Goal: Task Accomplishment & Management: Manage account settings

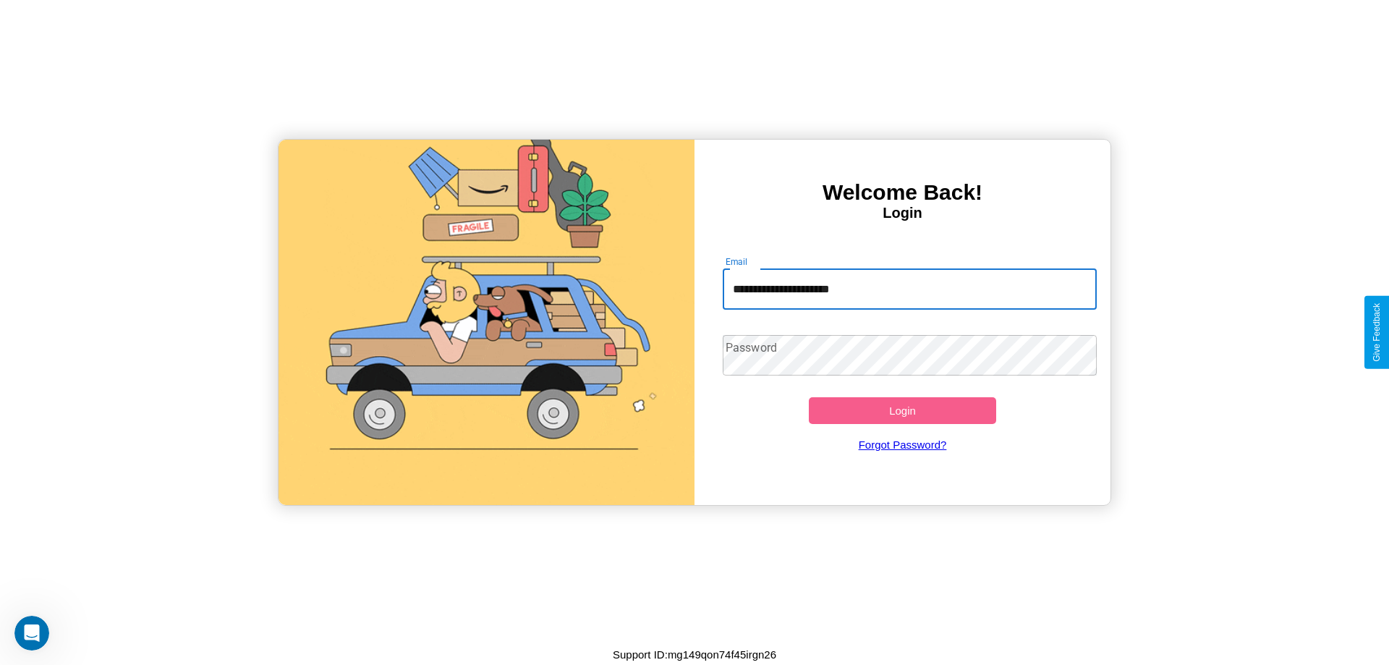
type input "**********"
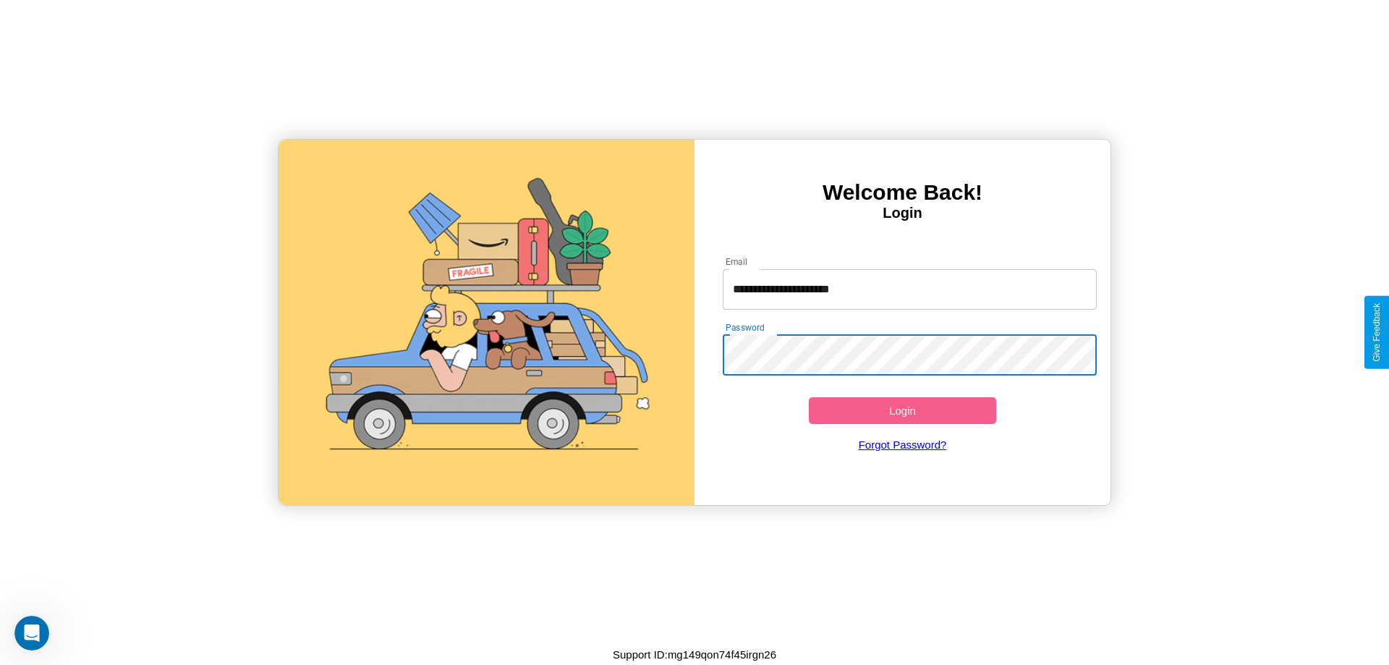
click at [902, 410] on button "Login" at bounding box center [902, 410] width 187 height 27
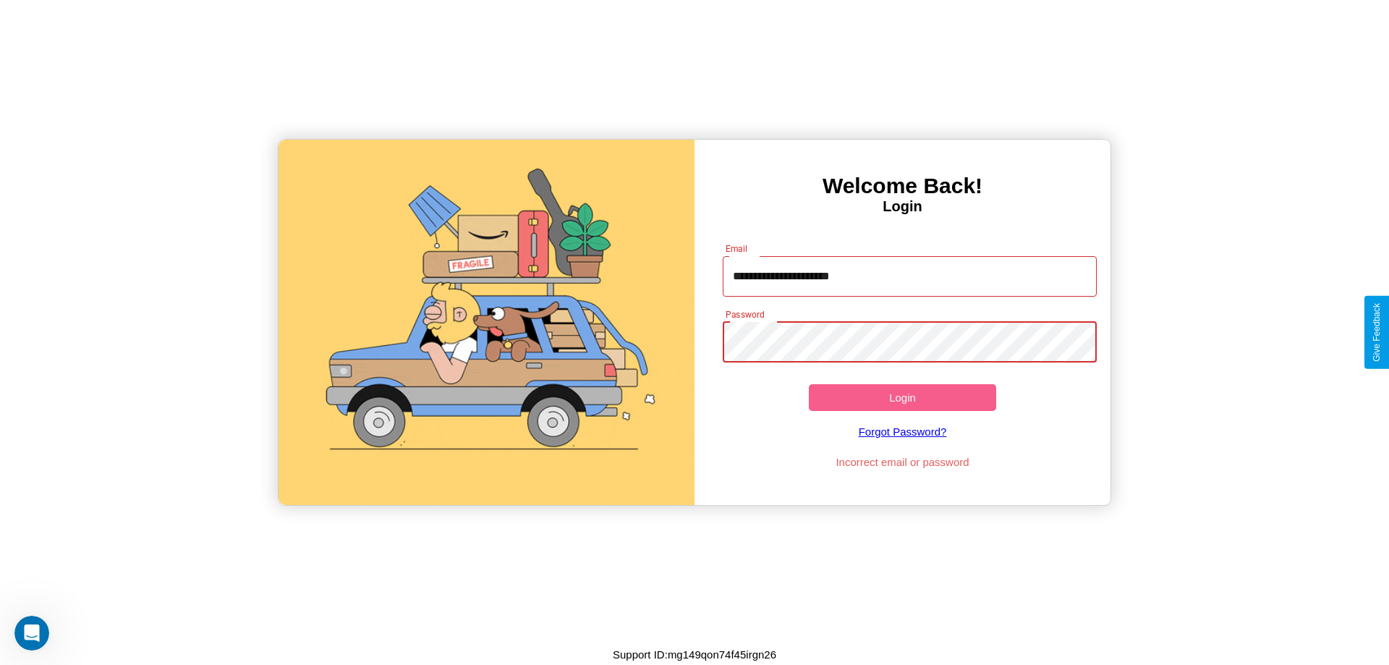
click at [902, 397] on button "Login" at bounding box center [902, 397] width 187 height 27
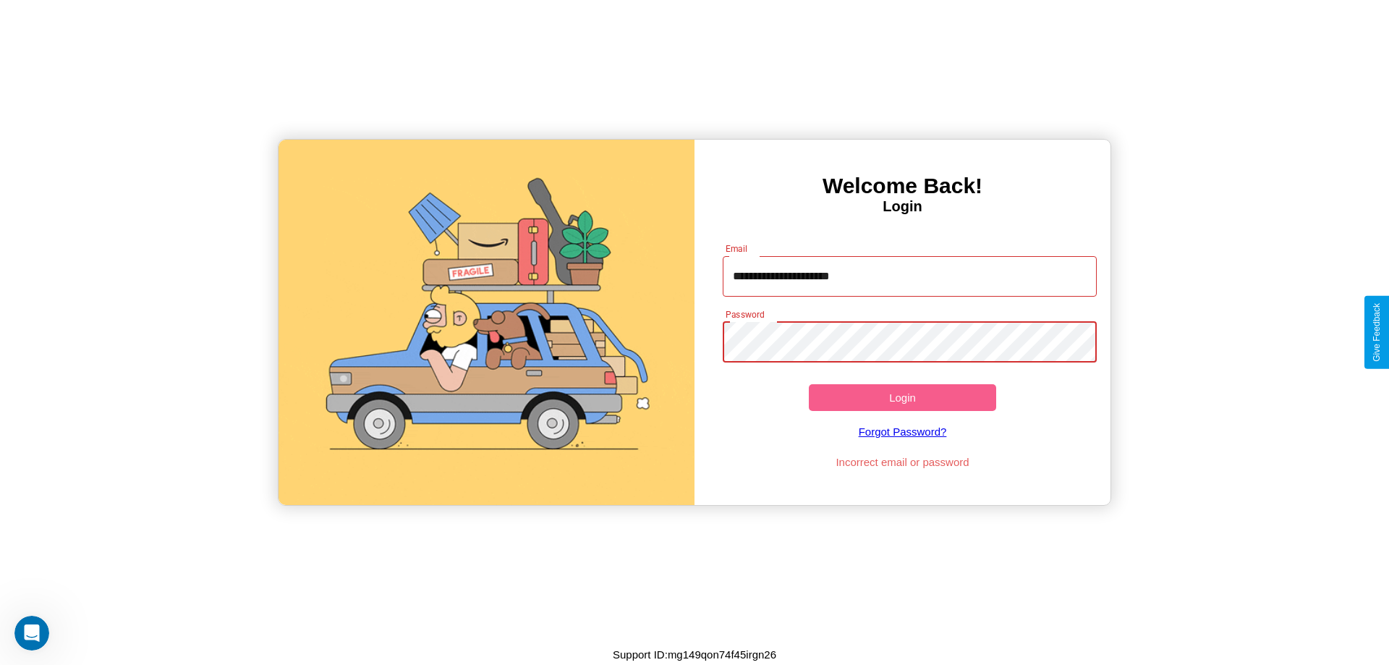
click at [902, 397] on button "Login" at bounding box center [902, 397] width 187 height 27
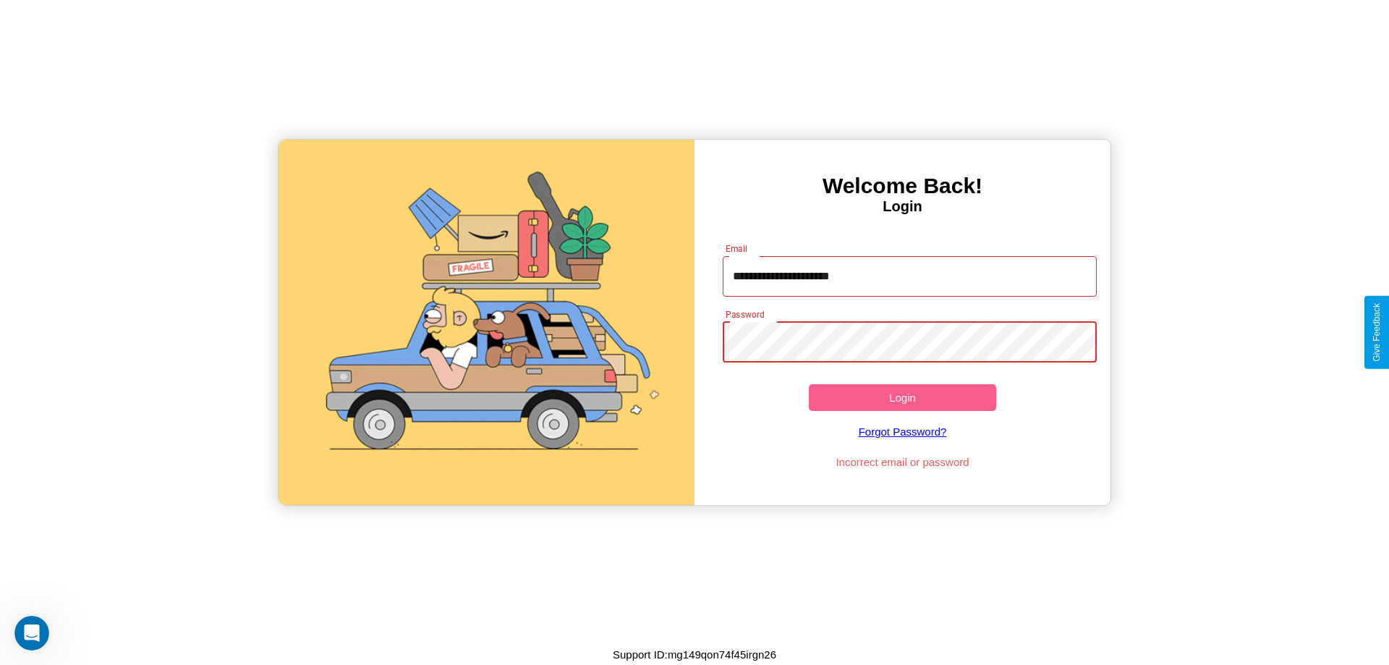
click at [902, 397] on button "Login" at bounding box center [902, 397] width 187 height 27
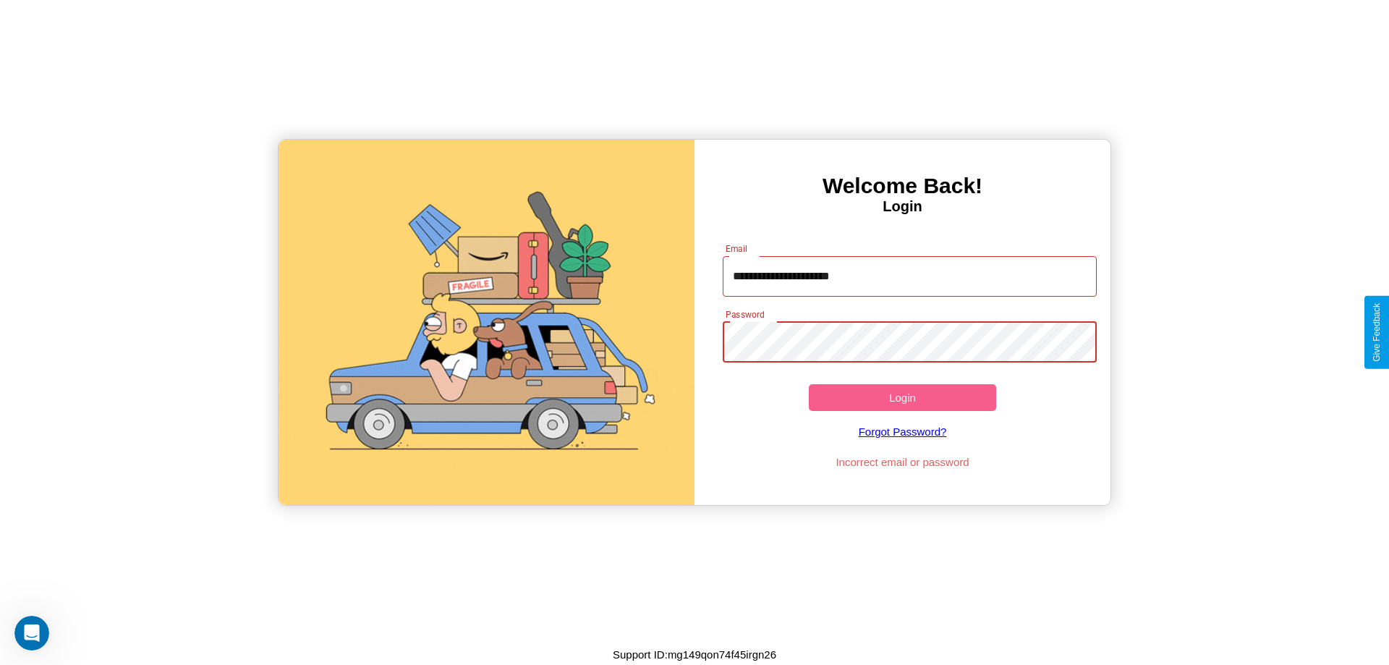
click at [902, 397] on button "Login" at bounding box center [902, 397] width 187 height 27
